Goal: Check status: Check status

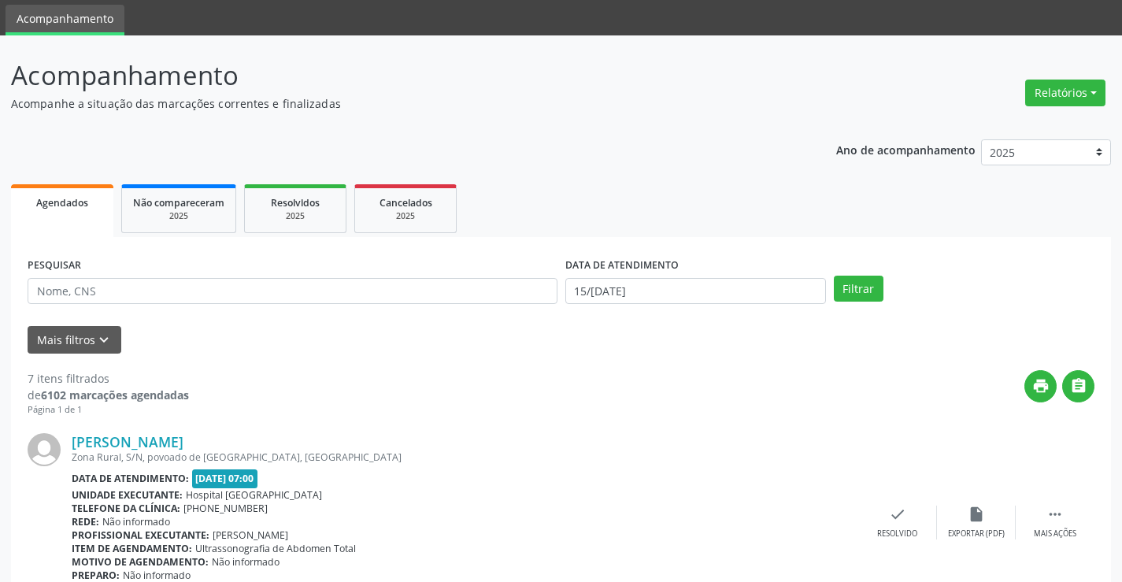
scroll to position [79, 0]
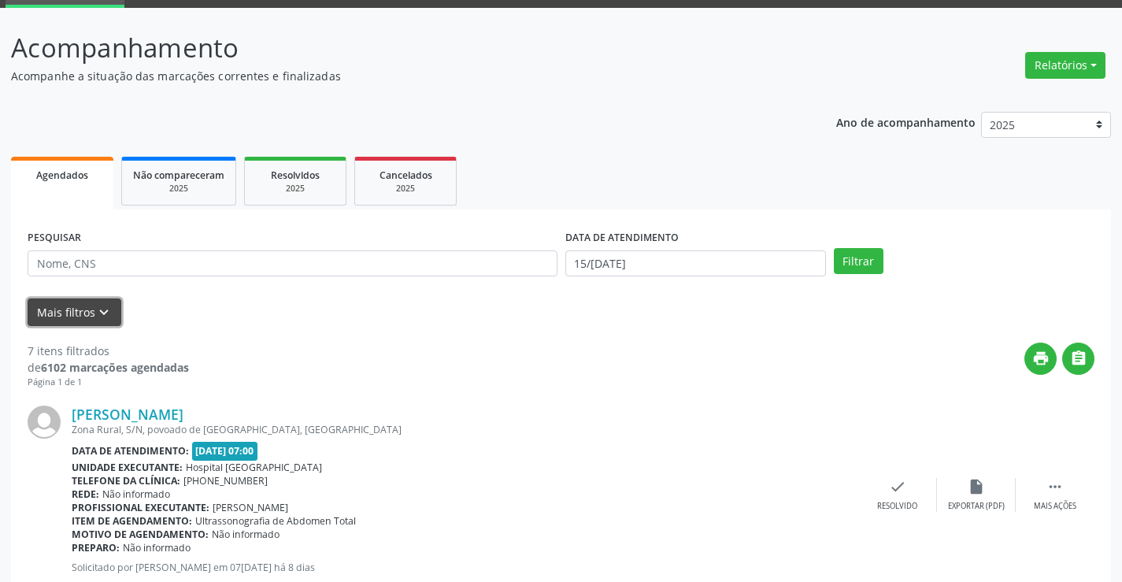
click at [88, 314] on button "Mais filtros keyboard_arrow_down" at bounding box center [75, 313] width 94 height 28
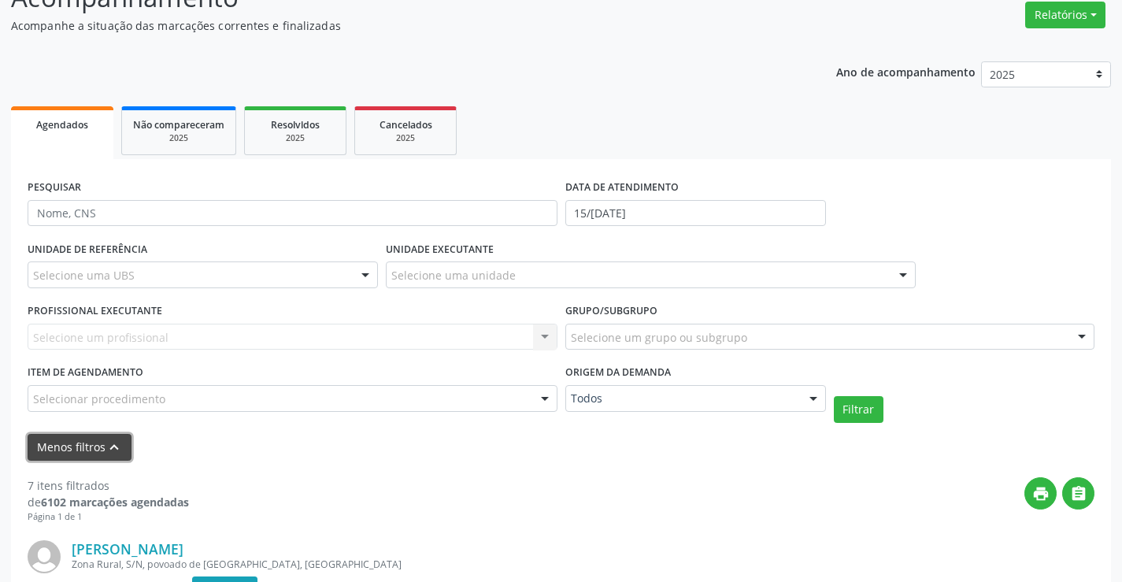
scroll to position [158, 0]
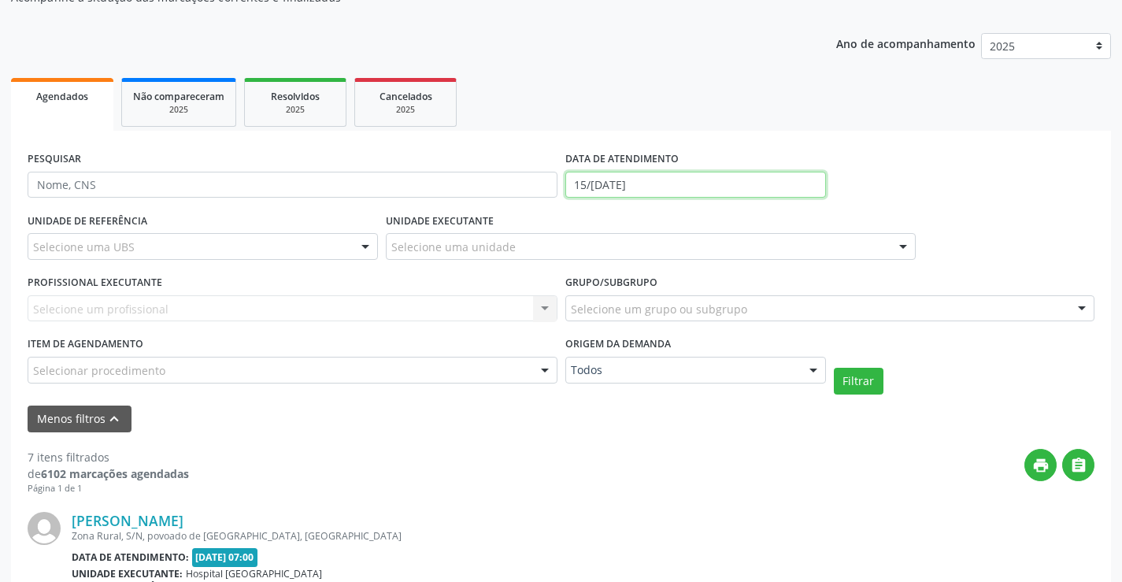
click at [683, 186] on input "15/[DATE]" at bounding box center [696, 185] width 261 height 27
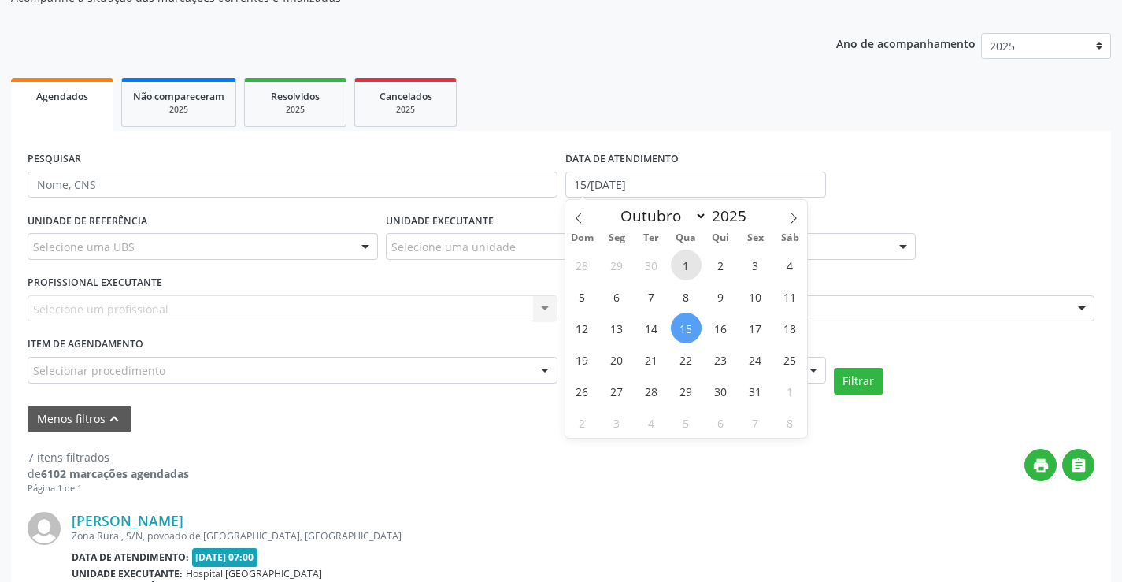
click at [686, 265] on span "1" at bounding box center [686, 265] width 31 height 31
type input "01/10/2025"
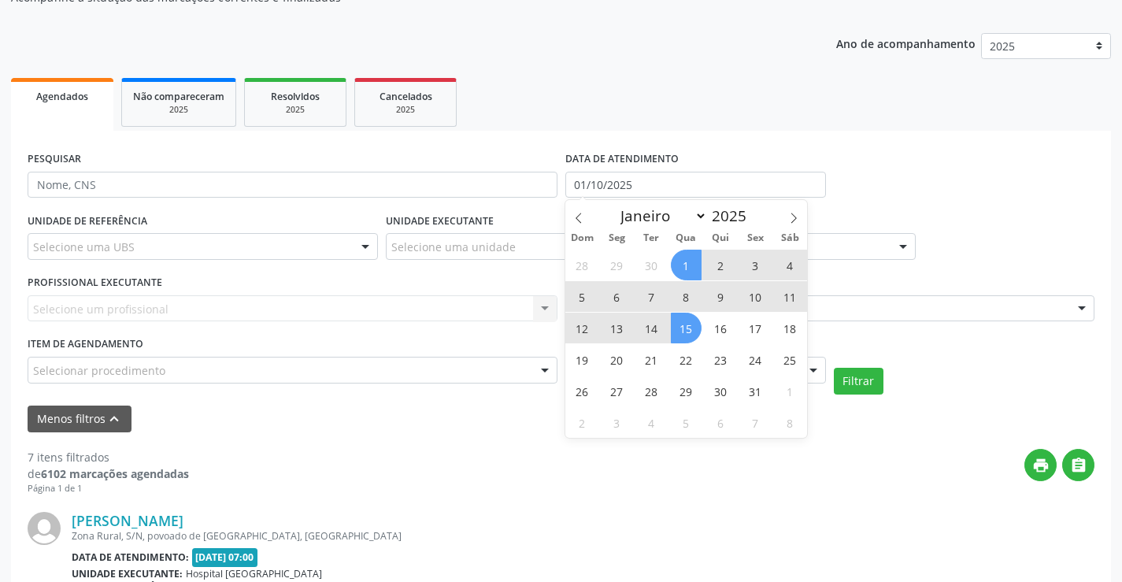
click at [682, 328] on span "15" at bounding box center [686, 328] width 31 height 31
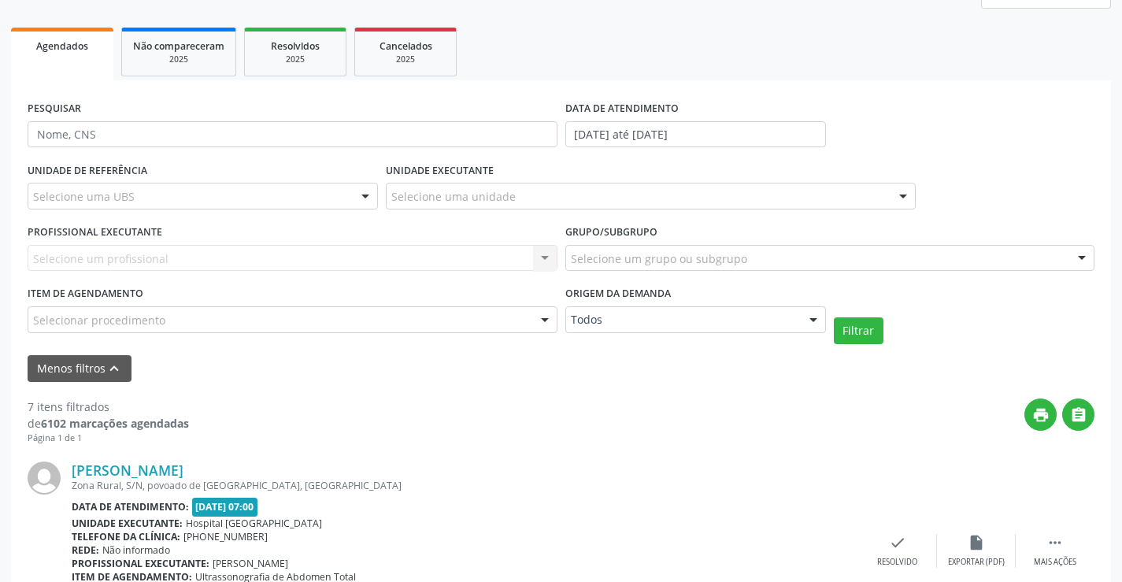
scroll to position [236, 0]
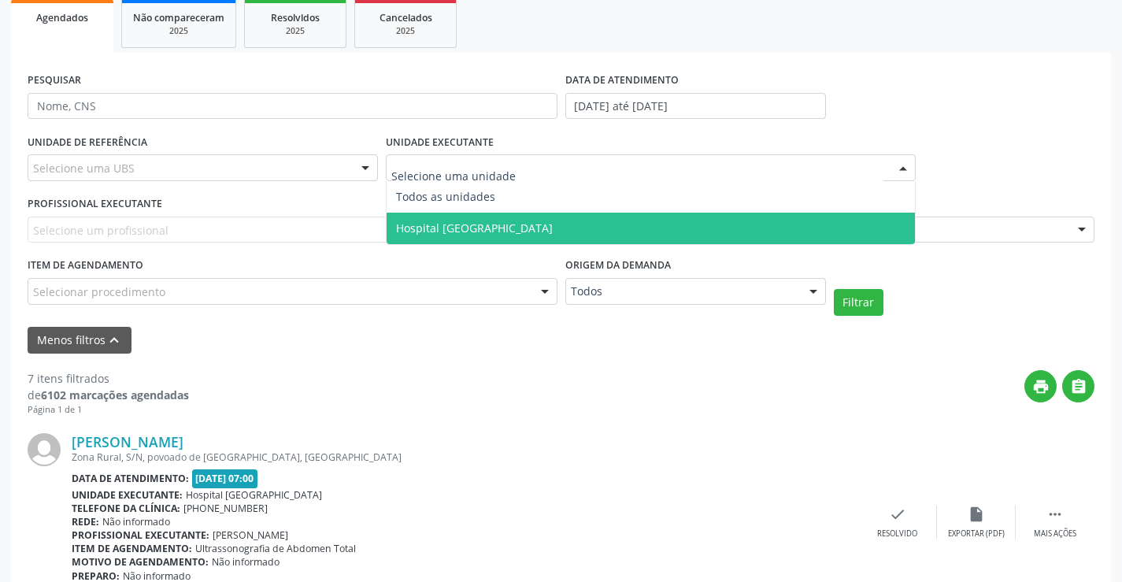
click at [465, 231] on span "Hospital [GEOGRAPHIC_DATA]" at bounding box center [474, 228] width 157 height 15
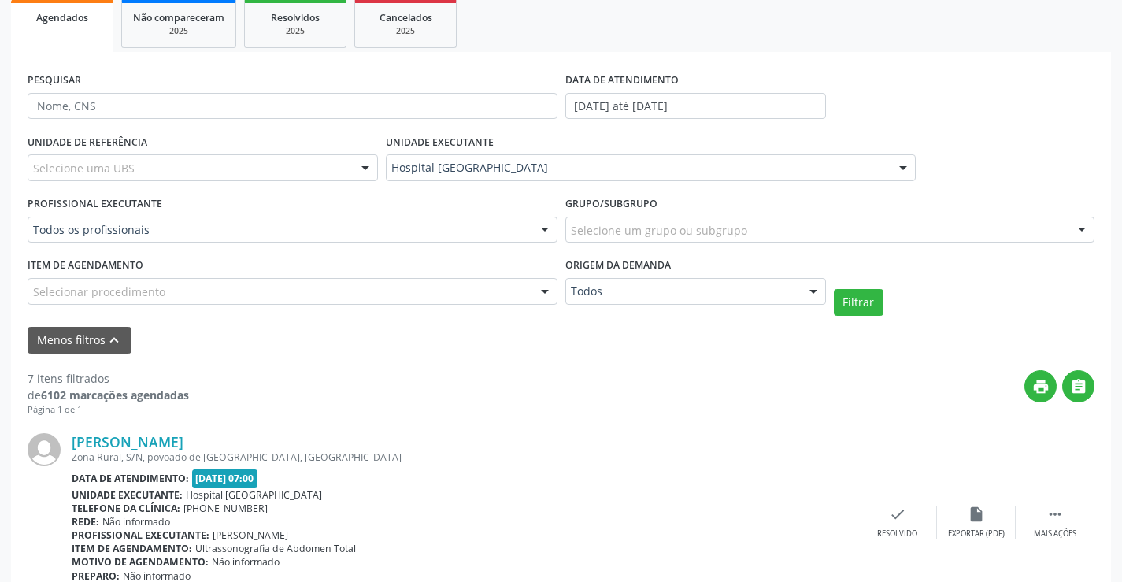
click at [362, 291] on div "Selecionar procedimento" at bounding box center [293, 291] width 530 height 27
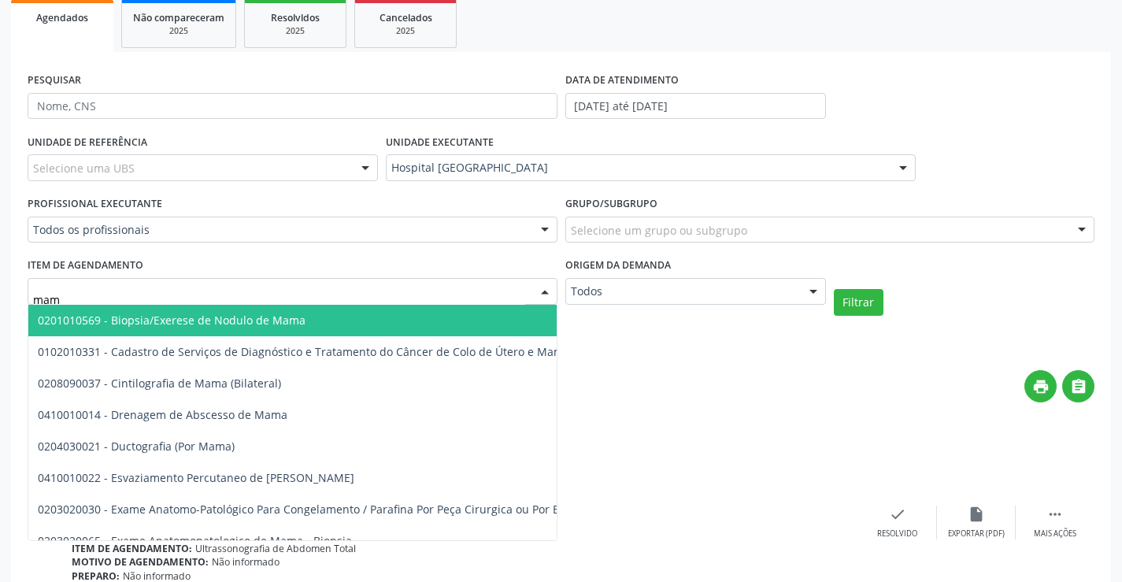
type input "mamo"
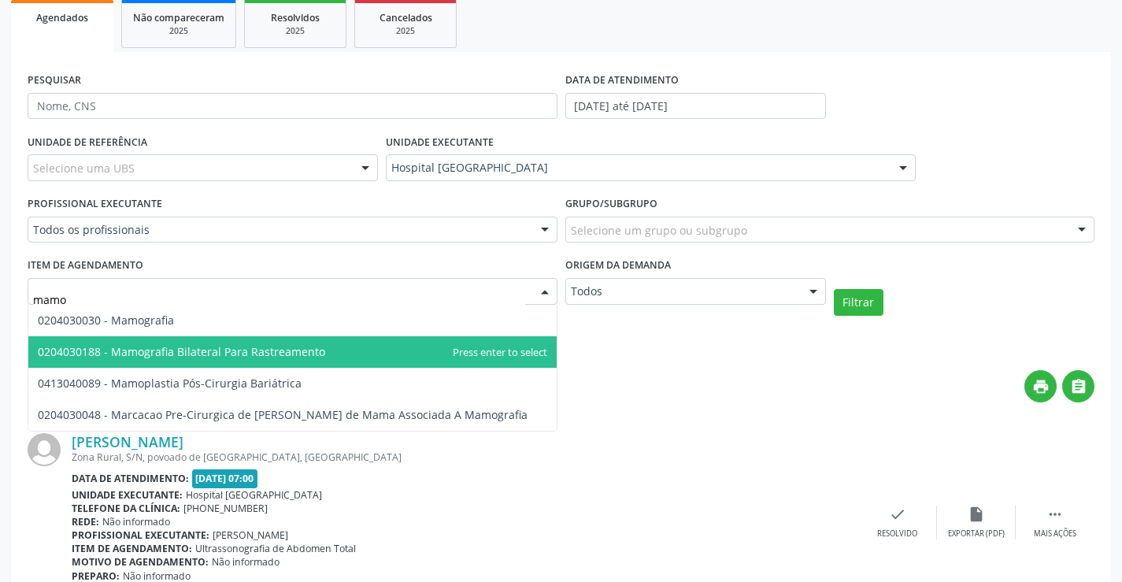
click at [273, 354] on span "0204030188 - Mamografia Bilateral Para Rastreamento" at bounding box center [181, 351] width 287 height 15
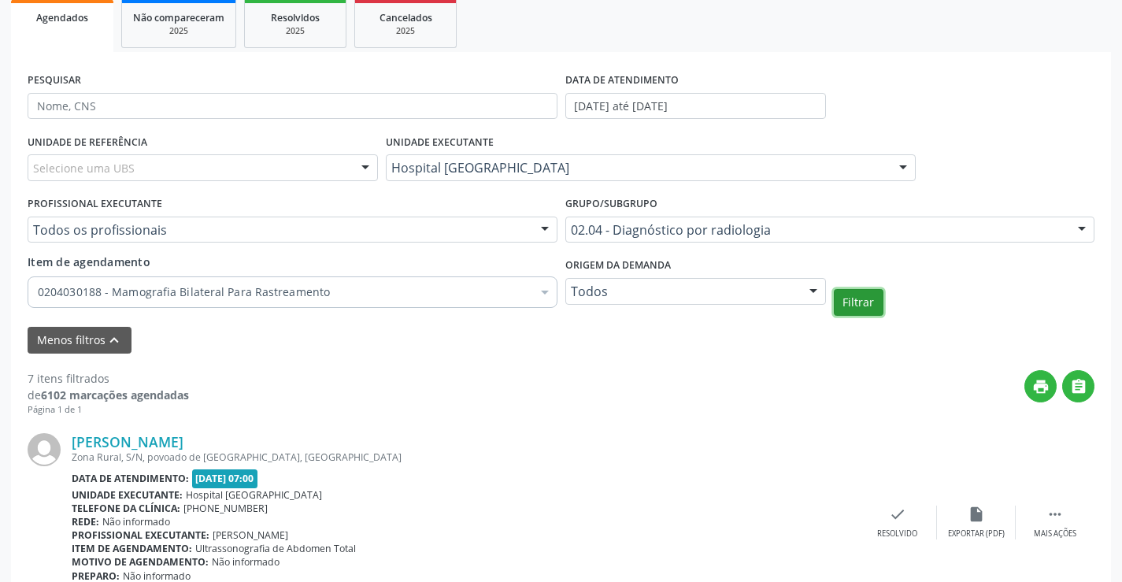
click at [858, 304] on button "Filtrar" at bounding box center [859, 302] width 50 height 27
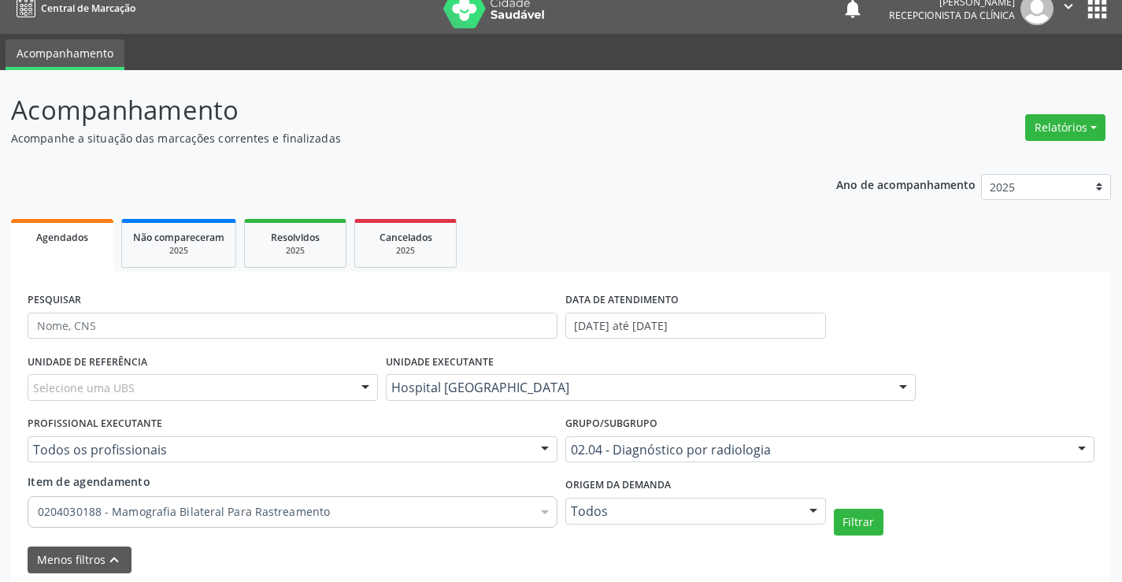
scroll to position [0, 0]
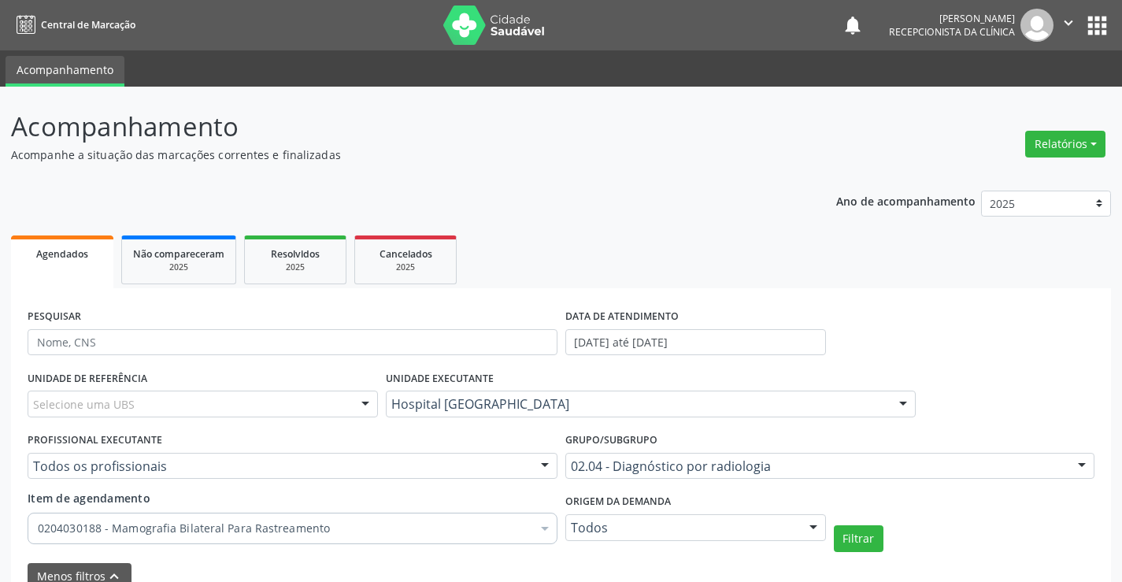
click at [1063, 22] on icon "" at bounding box center [1068, 22] width 17 height 17
click at [1021, 60] on link "Configurações" at bounding box center [1028, 62] width 109 height 22
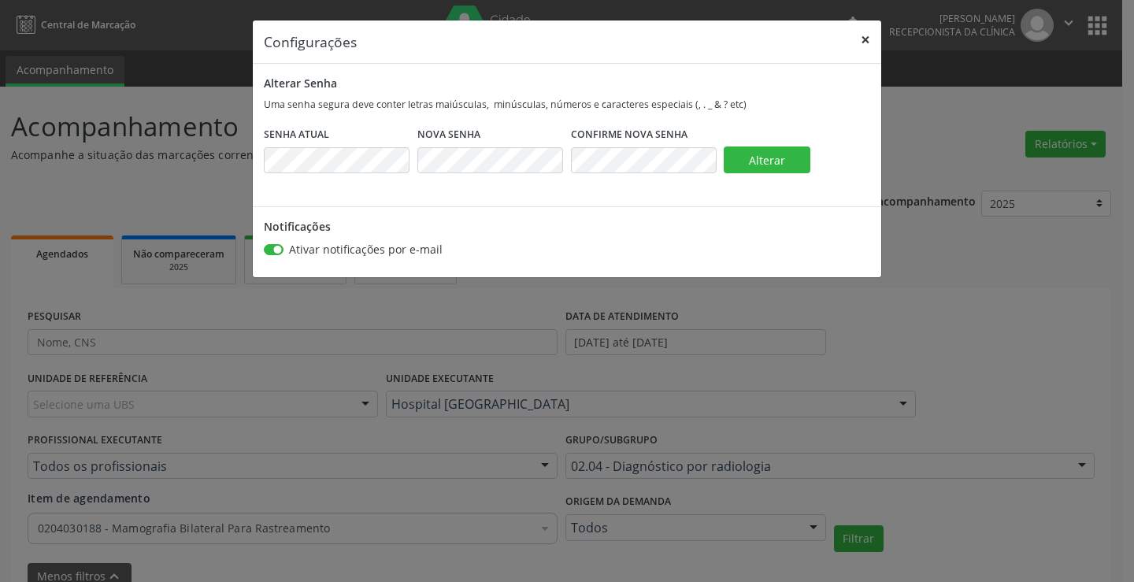
click at [869, 41] on button "×" at bounding box center [866, 39] width 32 height 39
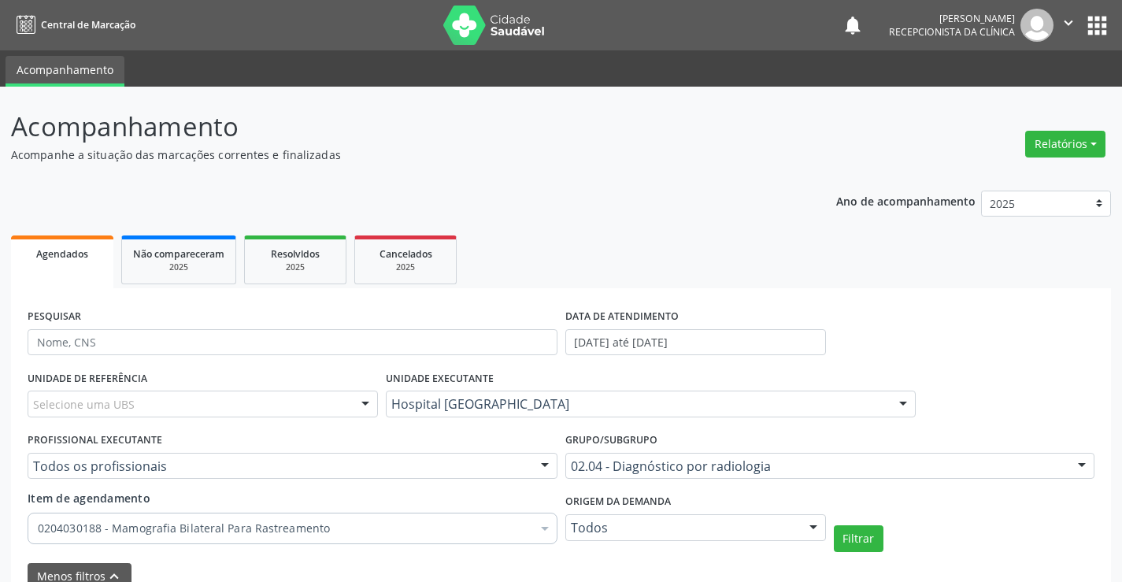
click at [1106, 27] on button "apps" at bounding box center [1098, 26] width 28 height 28
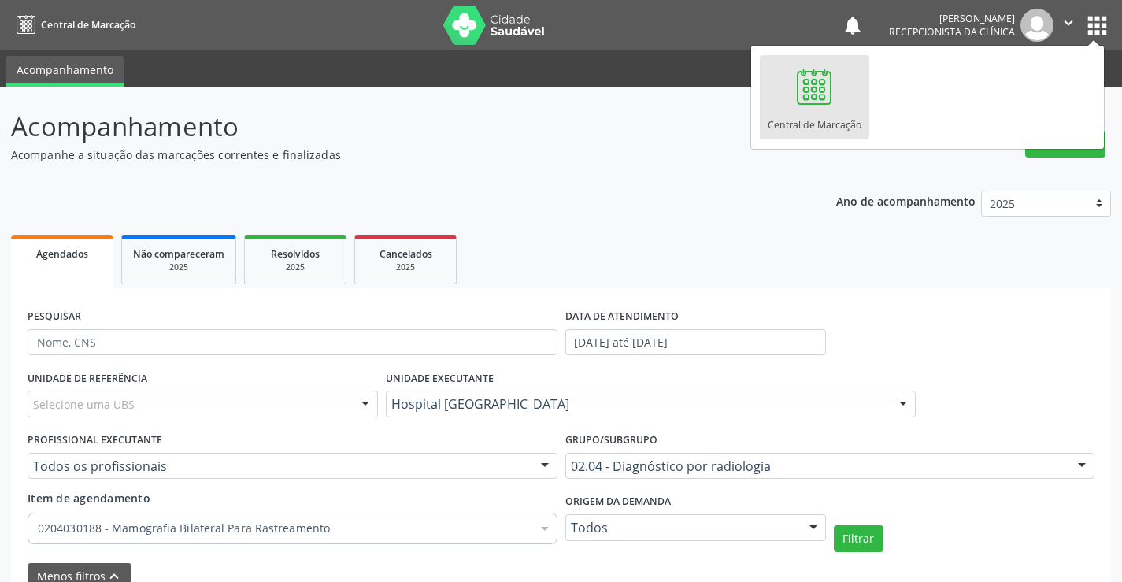
click at [684, 149] on p "Acompanhe a situação das marcações correntes e finalizadas" at bounding box center [396, 154] width 770 height 17
